Goal: Task Accomplishment & Management: Manage account settings

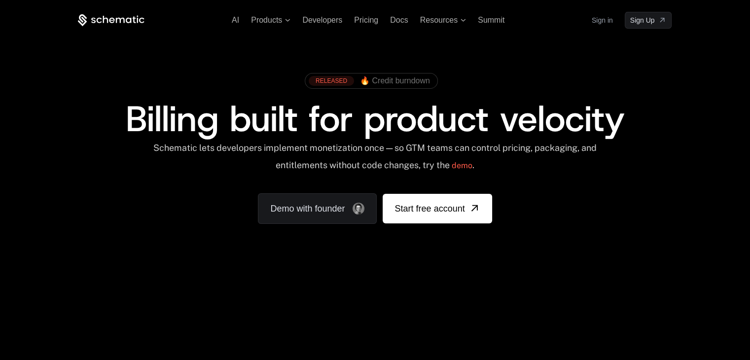
click at [597, 15] on link "Sign in" at bounding box center [602, 20] width 21 height 16
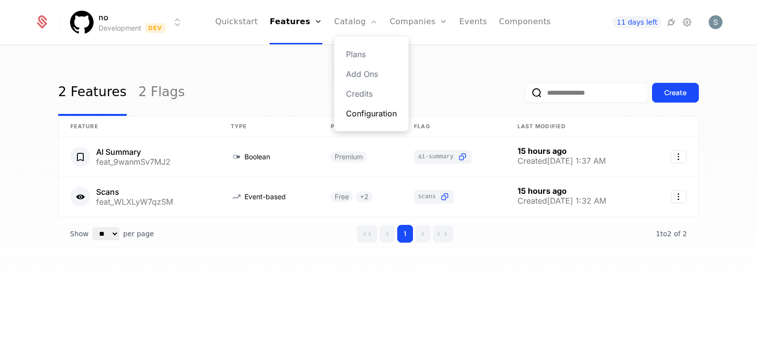
click at [367, 117] on link "Configuration" at bounding box center [371, 113] width 51 height 12
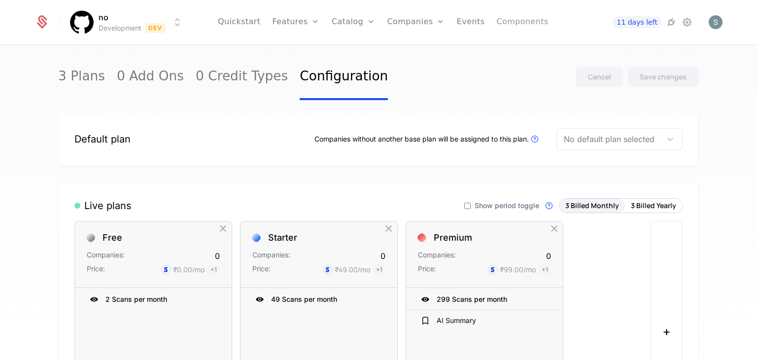
click at [496, 20] on link "Components" at bounding box center [522, 22] width 52 height 44
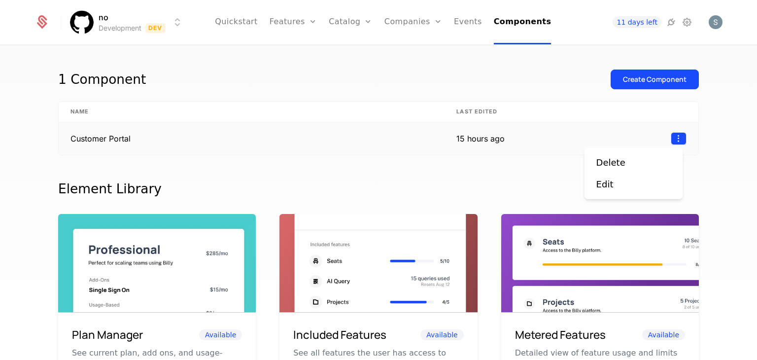
click at [672, 137] on html "no Development Dev Quickstart Features Features Flags Catalog Plans Add Ons Cre…" at bounding box center [378, 180] width 757 height 360
click at [495, 133] on html "no Development Dev Quickstart Features Features Flags Catalog Plans Add Ons Cre…" at bounding box center [378, 180] width 757 height 360
click at [106, 137] on td "Customer Portal" at bounding box center [252, 138] width 386 height 33
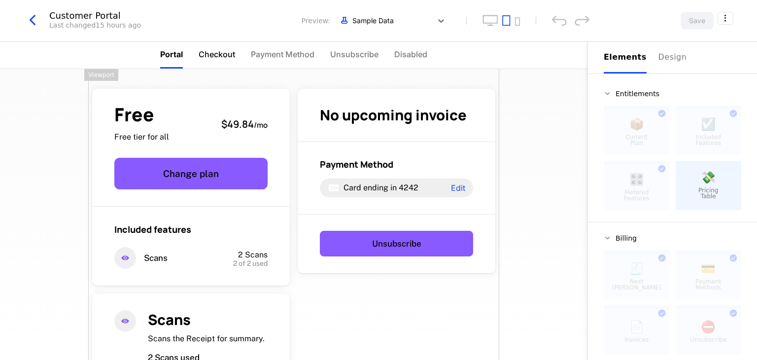
click at [210, 55] on span "Checkout" at bounding box center [217, 54] width 36 height 12
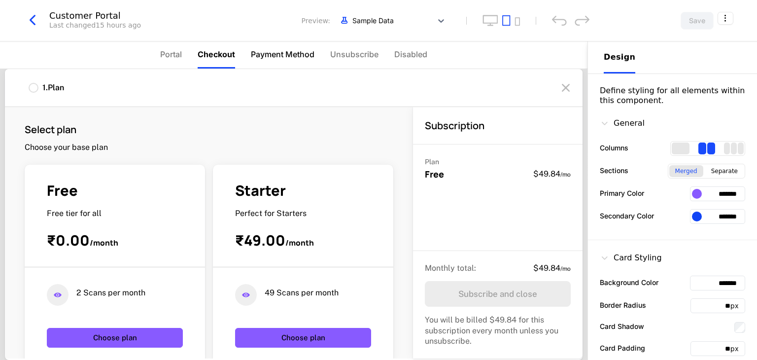
click at [279, 60] on span "Payment Method" at bounding box center [283, 54] width 64 height 12
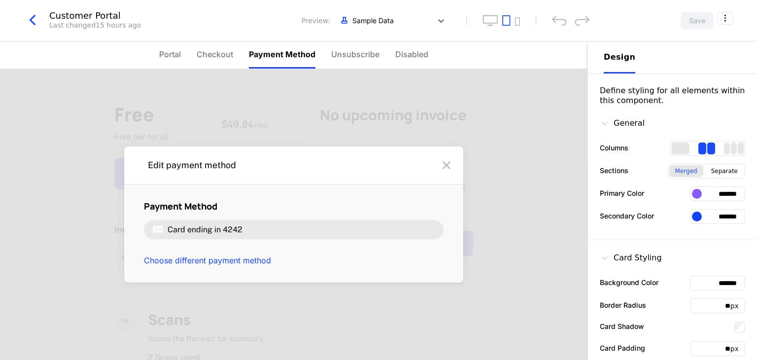
scroll to position [57, 0]
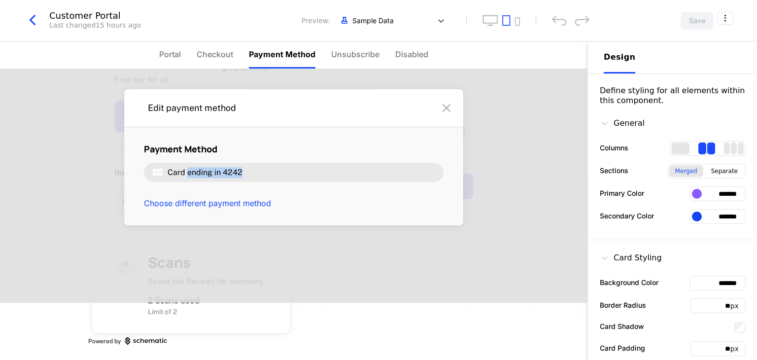
drag, startPoint x: 183, startPoint y: 170, endPoint x: 243, endPoint y: 173, distance: 59.7
click at [243, 173] on div "Card ending in 4242" at bounding box center [294, 172] width 300 height 19
click at [206, 205] on span "Choose different payment method" at bounding box center [207, 203] width 127 height 11
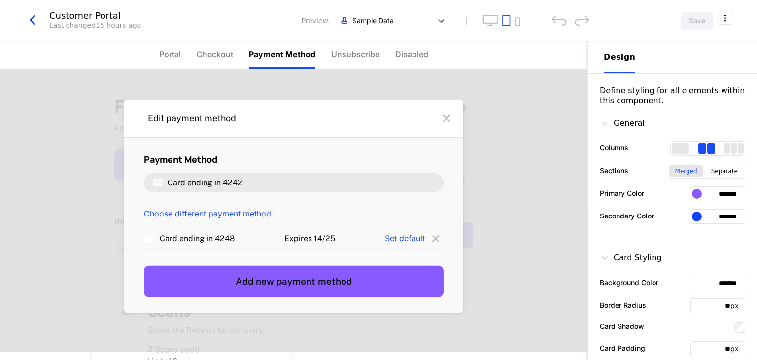
scroll to position [7, 0]
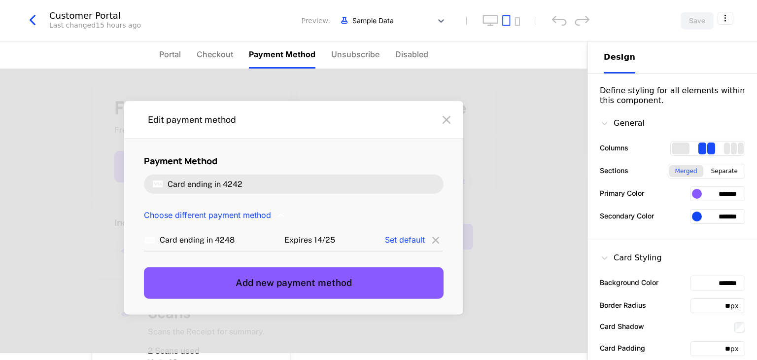
click at [349, 265] on div "Card ending in 4248 Expires 14/25 Set default Add new payment method" at bounding box center [294, 264] width 300 height 70
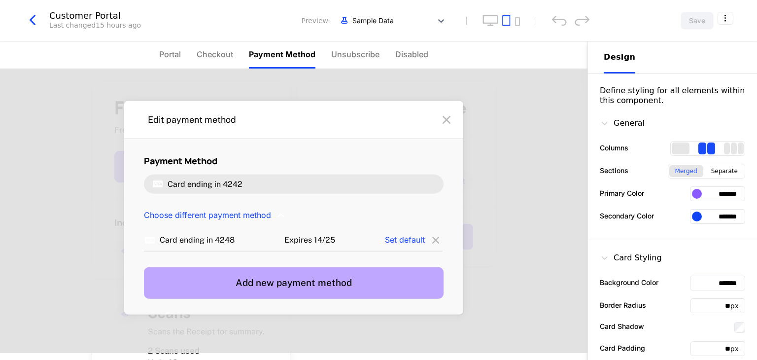
click at [349, 271] on button "Add new payment method" at bounding box center [294, 283] width 300 height 32
click at [412, 272] on button "Add new payment method" at bounding box center [294, 283] width 300 height 32
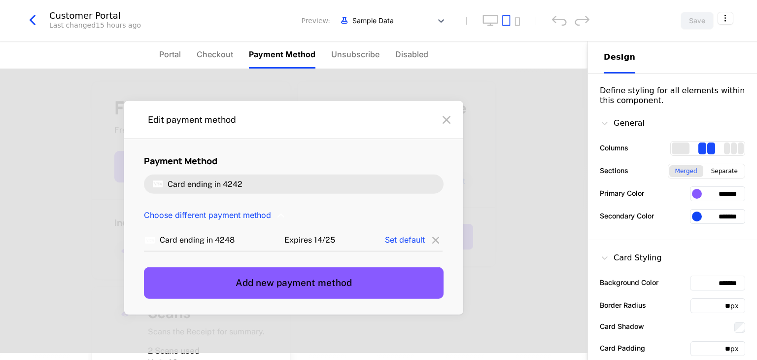
click at [444, 117] on icon at bounding box center [447, 120] width 16 height 16
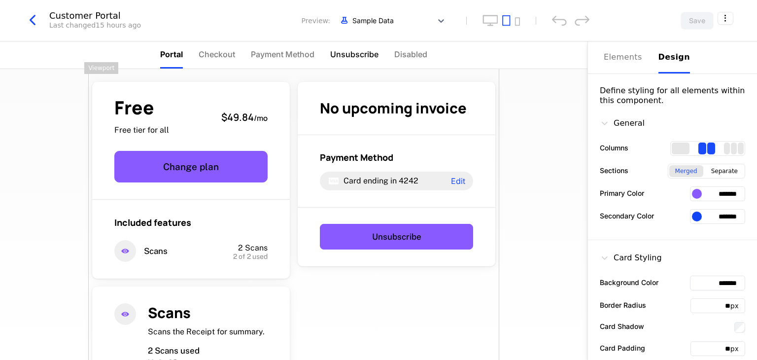
click at [344, 59] on span "Unsubscribe" at bounding box center [354, 54] width 48 height 12
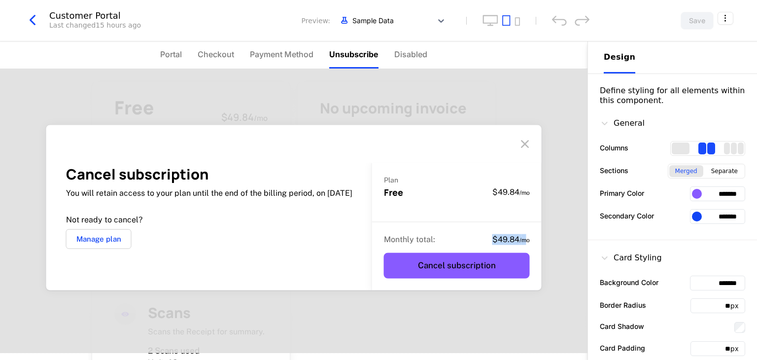
drag, startPoint x: 480, startPoint y: 237, endPoint x: 527, endPoint y: 239, distance: 47.3
click at [527, 239] on div "Monthly total : $49.84 / mo" at bounding box center [457, 239] width 146 height 11
click at [527, 239] on sub "/ mo" at bounding box center [525, 240] width 10 height 7
drag, startPoint x: 310, startPoint y: 191, endPoint x: 351, endPoint y: 192, distance: 40.4
click at [351, 192] on p "You will retain access to your plan until the end of the billing period, on 9/1…" at bounding box center [209, 193] width 286 height 11
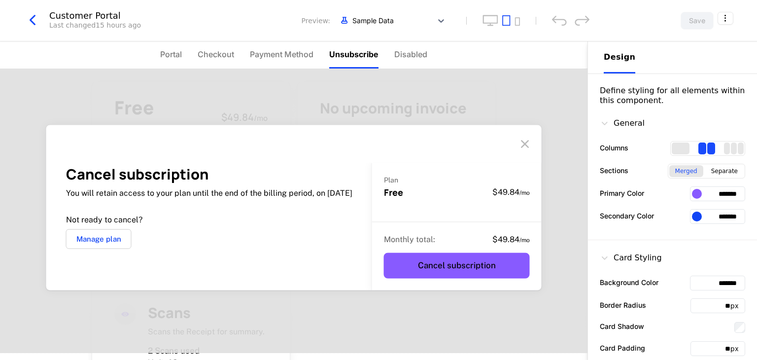
click at [351, 192] on p "You will retain access to your plan until the end of the billing period, on 9/1…" at bounding box center [209, 193] width 286 height 11
click at [404, 62] on li "Disabled" at bounding box center [410, 54] width 33 height 27
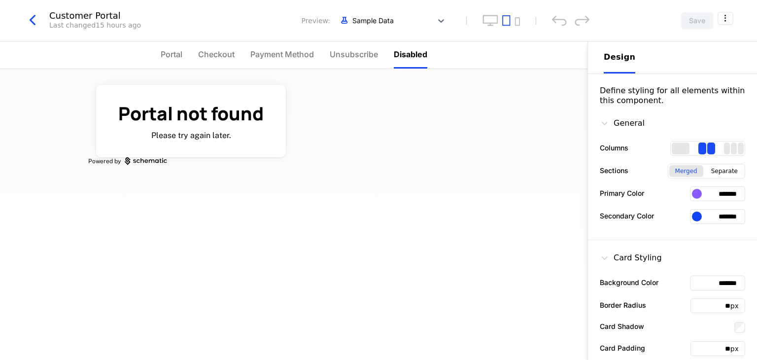
scroll to position [0, 0]
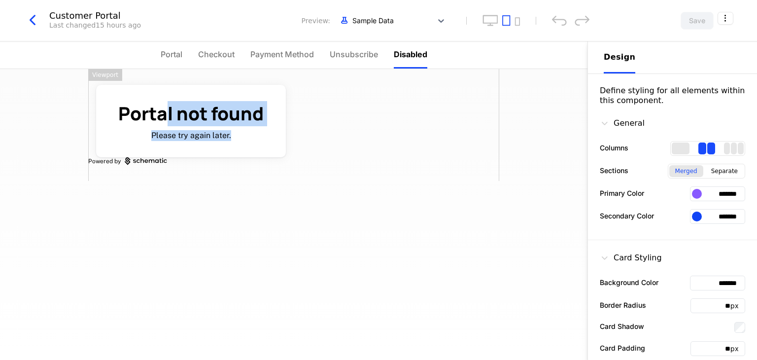
drag, startPoint x: 168, startPoint y: 108, endPoint x: 239, endPoint y: 134, distance: 75.3
click at [239, 134] on div "Portal not found Please try again later." at bounding box center [191, 121] width 190 height 72
drag, startPoint x: 239, startPoint y: 134, endPoint x: 133, endPoint y: 107, distance: 109.3
click at [133, 107] on div "Portal not found Please try again later." at bounding box center [191, 121] width 190 height 72
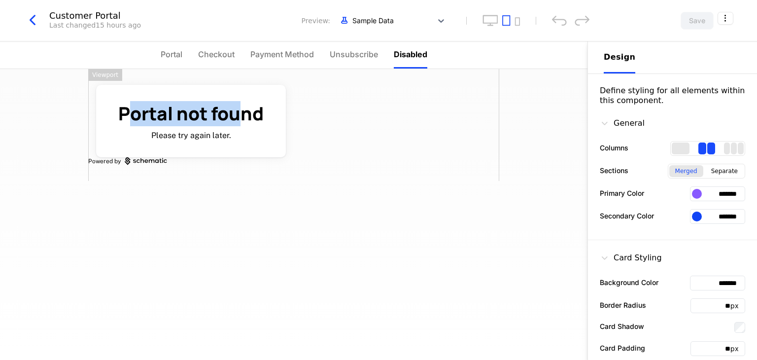
click at [133, 107] on h1 "Portal not found" at bounding box center [190, 114] width 145 height 25
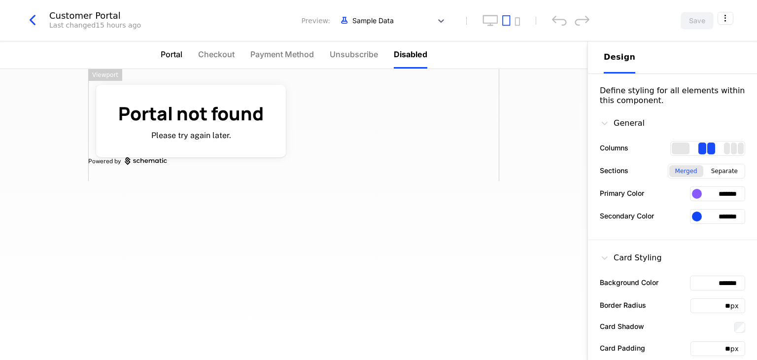
click at [176, 52] on span "Portal" at bounding box center [172, 54] width 22 height 12
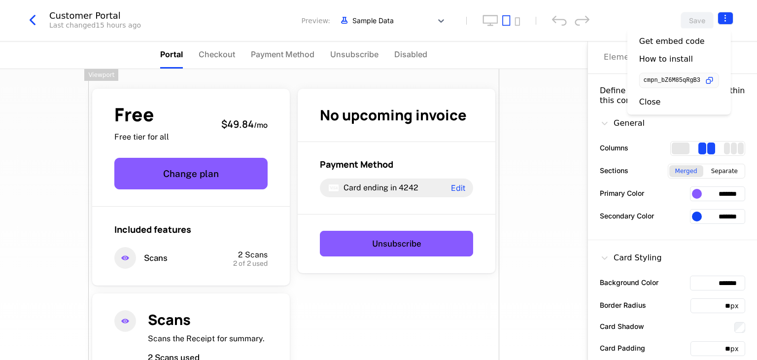
click at [723, 19] on html "no Development Dev Quickstart Features Features Flags Catalog Plans Add Ons Cre…" at bounding box center [378, 180] width 757 height 360
click at [711, 81] on icon "button" at bounding box center [709, 80] width 10 height 10
click at [670, 59] on div "How to install" at bounding box center [666, 59] width 54 height 10
